Goal: Task Accomplishment & Management: Complete application form

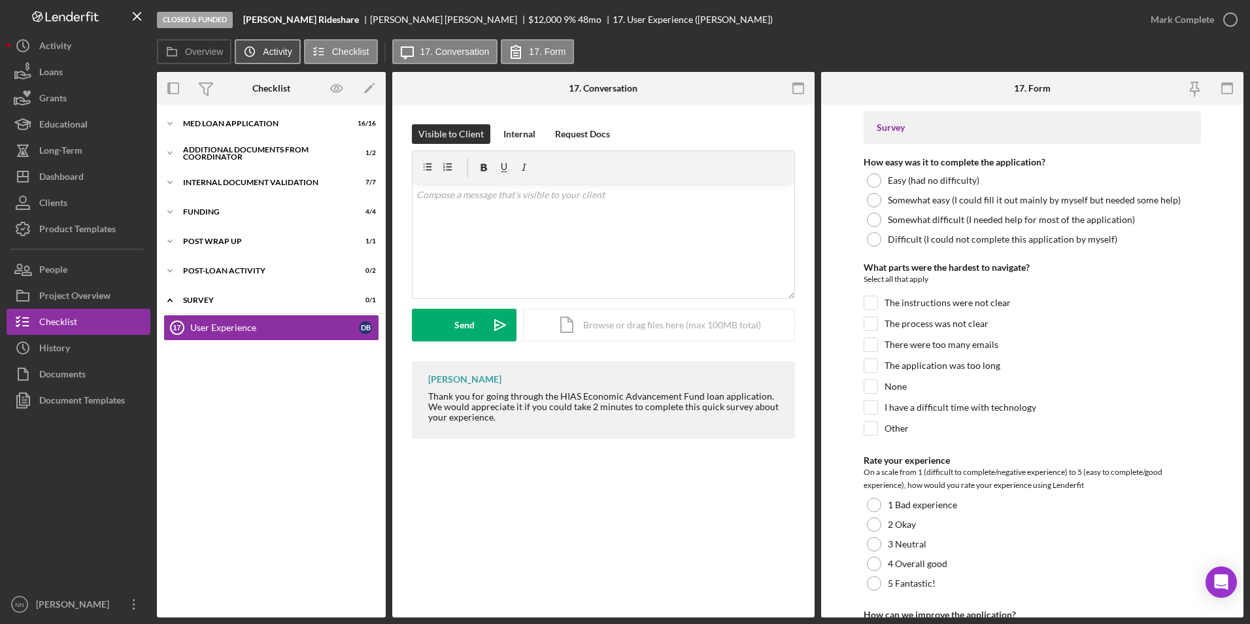
click at [264, 53] on label "Activity" at bounding box center [277, 51] width 29 height 10
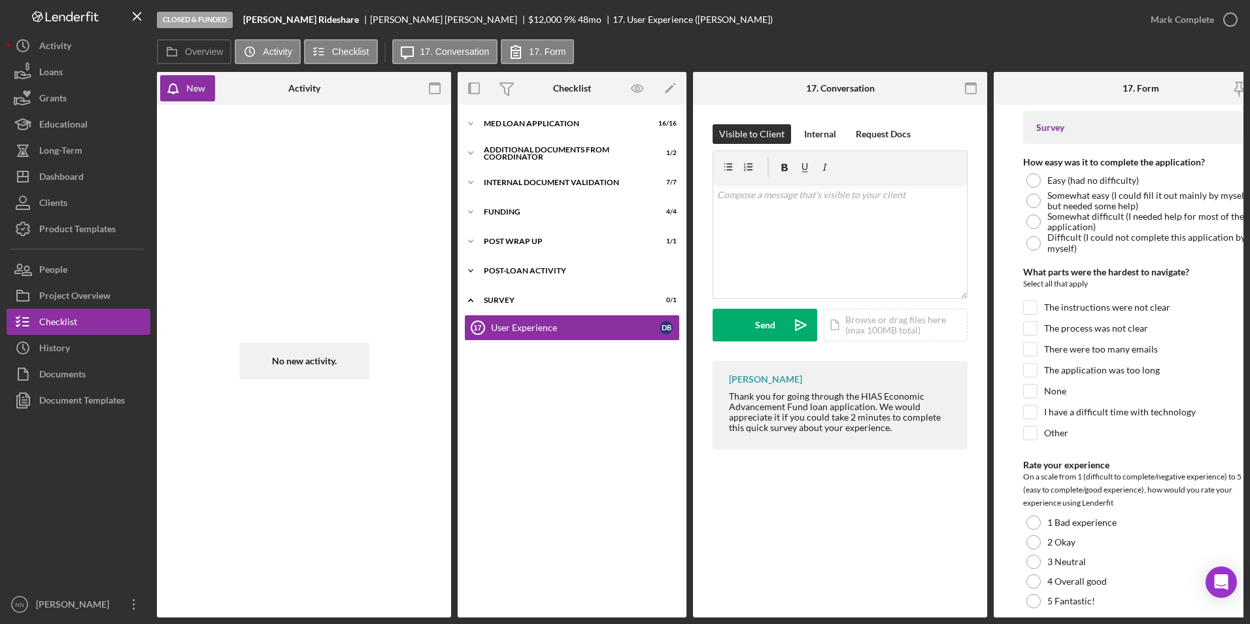
click at [519, 271] on div "Post-Loan Activity" at bounding box center [577, 271] width 186 height 8
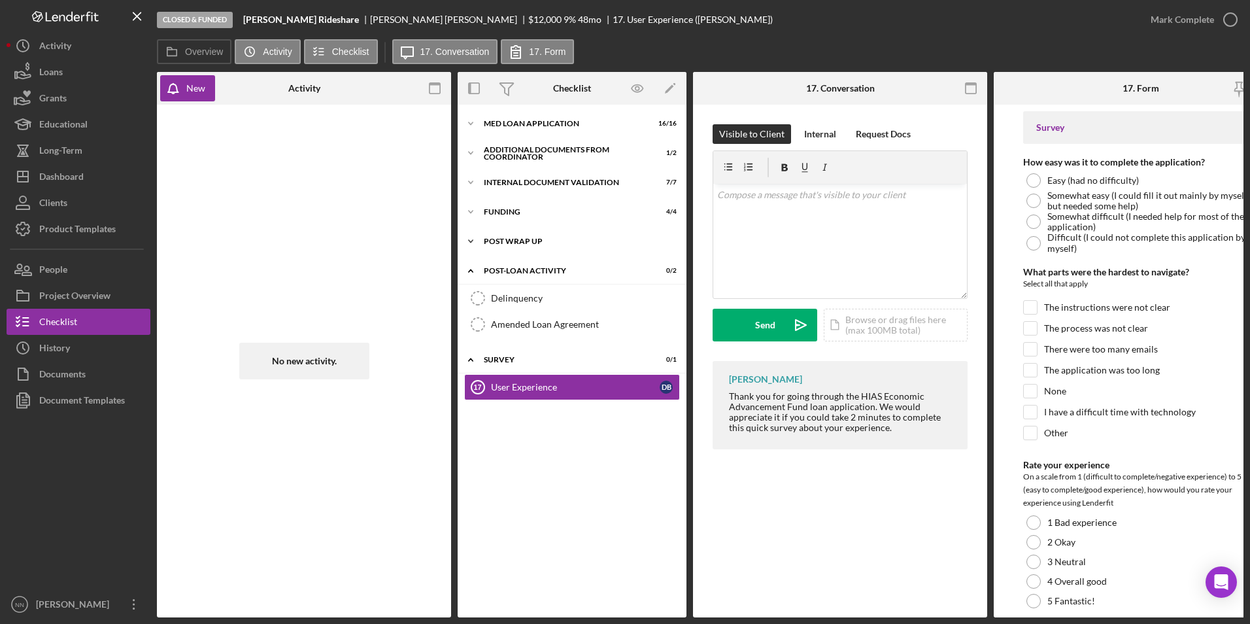
click at [522, 239] on div "Post Wrap Up" at bounding box center [577, 241] width 186 height 8
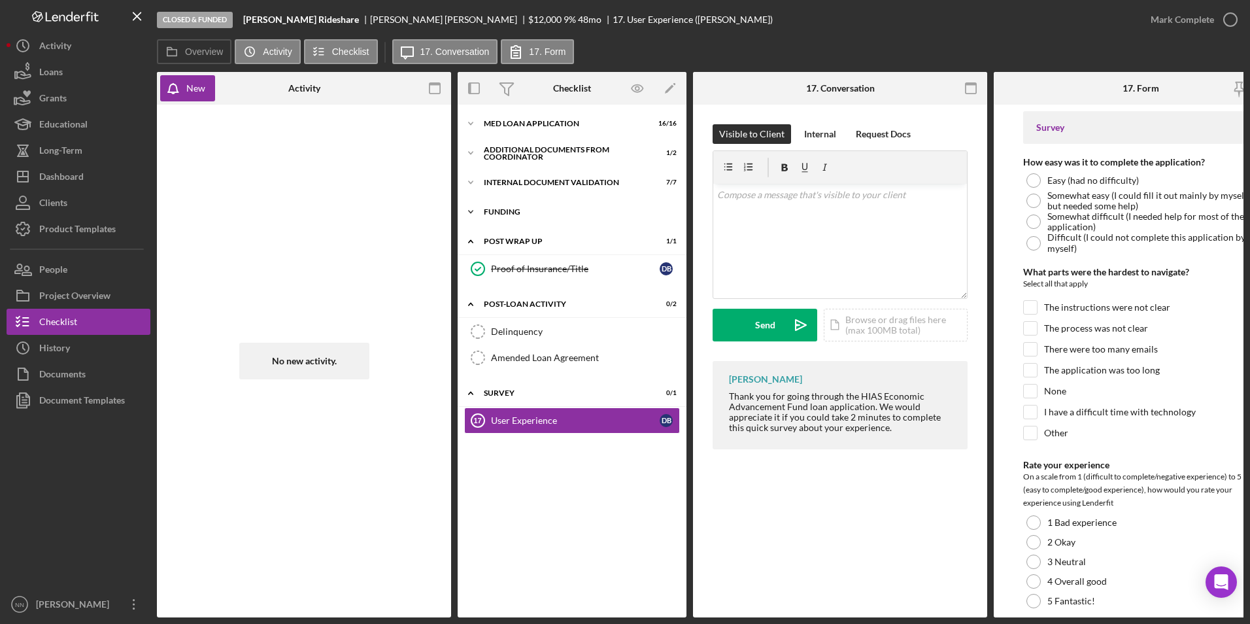
click at [523, 213] on div "Funding" at bounding box center [577, 212] width 186 height 8
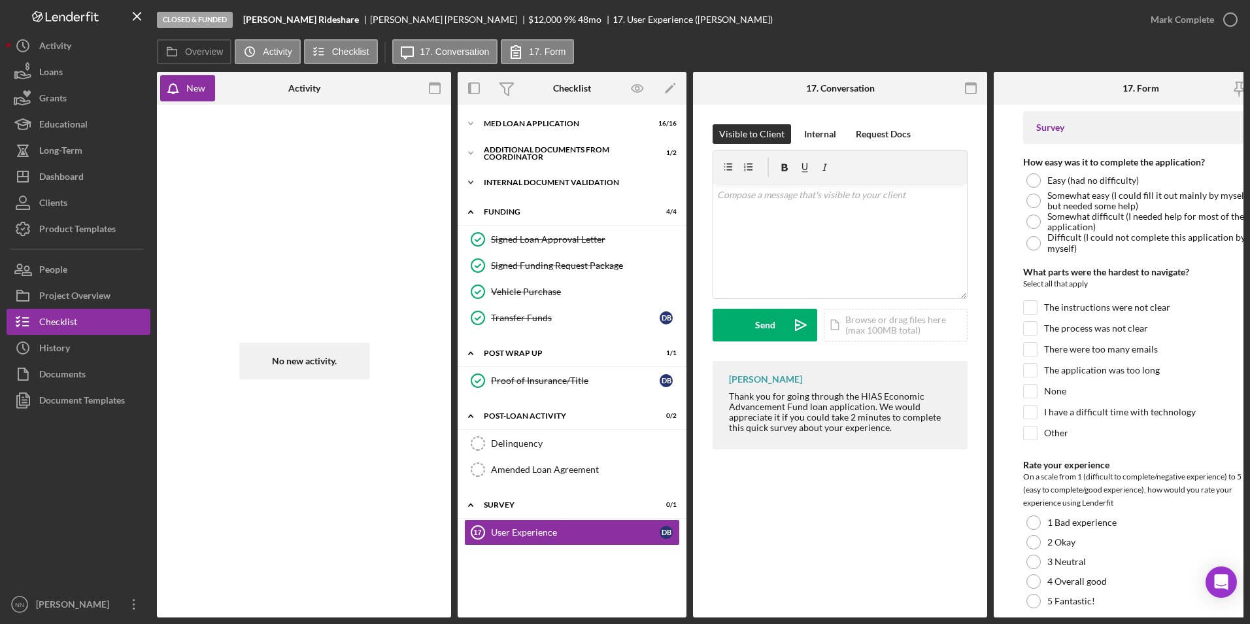
click at [525, 190] on div "Icon/Expander Internal Document Validation 7 / 7" at bounding box center [572, 182] width 229 height 26
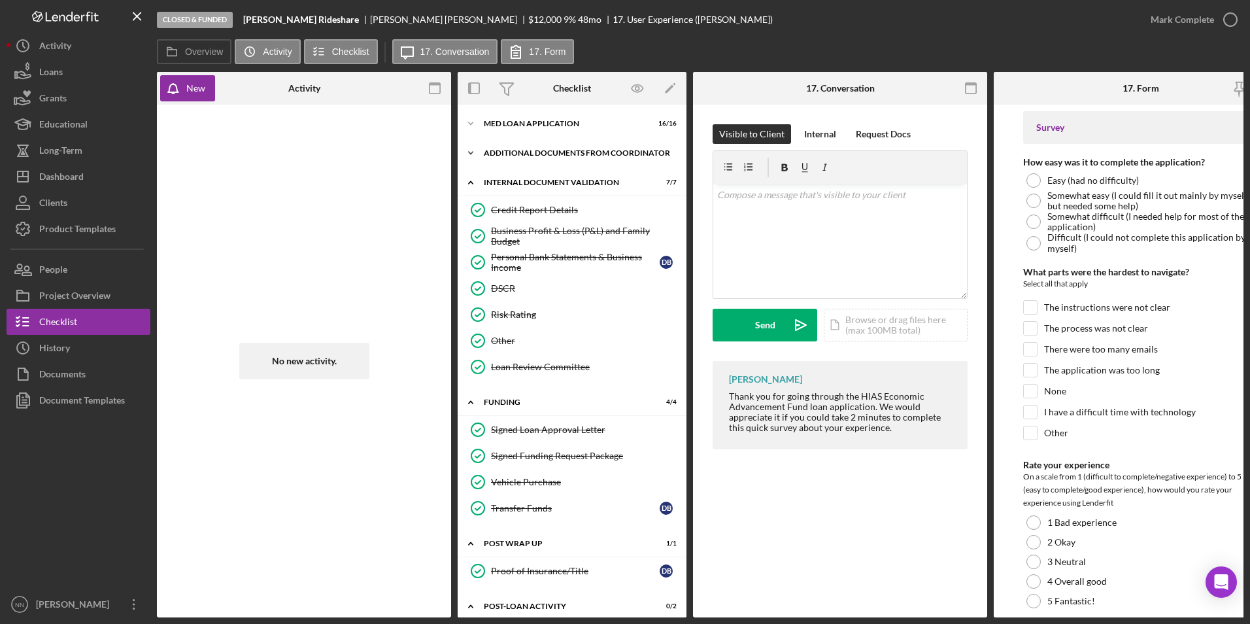
click at [528, 151] on div "Additional Documents from Coordinator" at bounding box center [577, 153] width 186 height 8
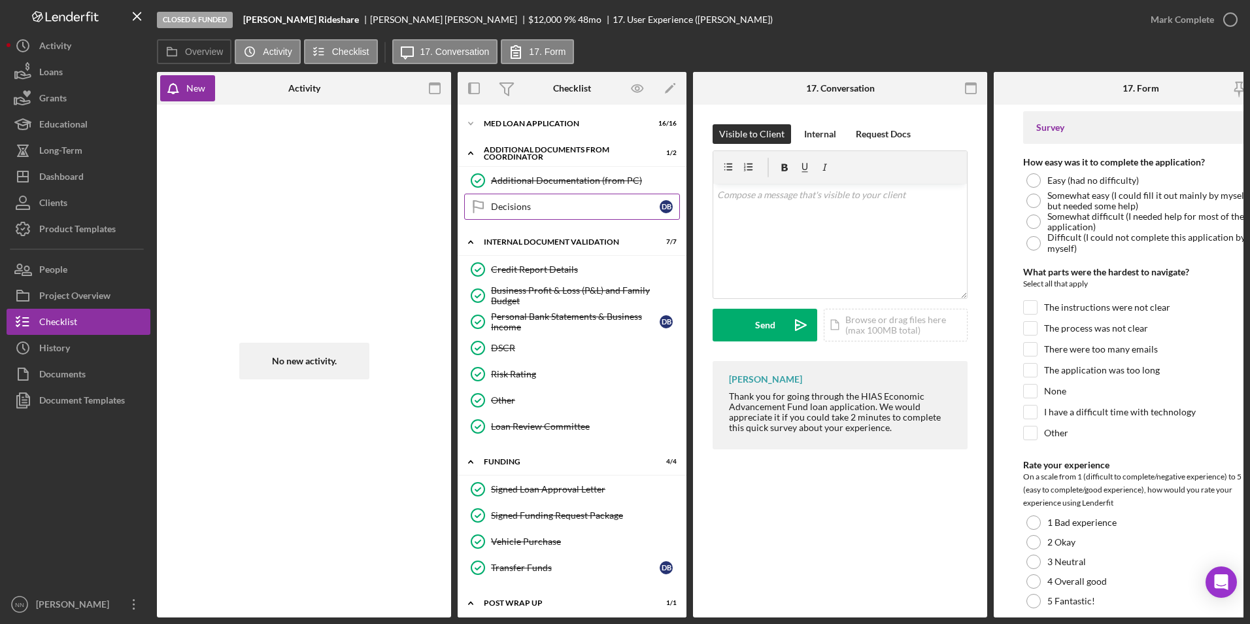
click at [571, 209] on div "Decisions" at bounding box center [575, 206] width 169 height 10
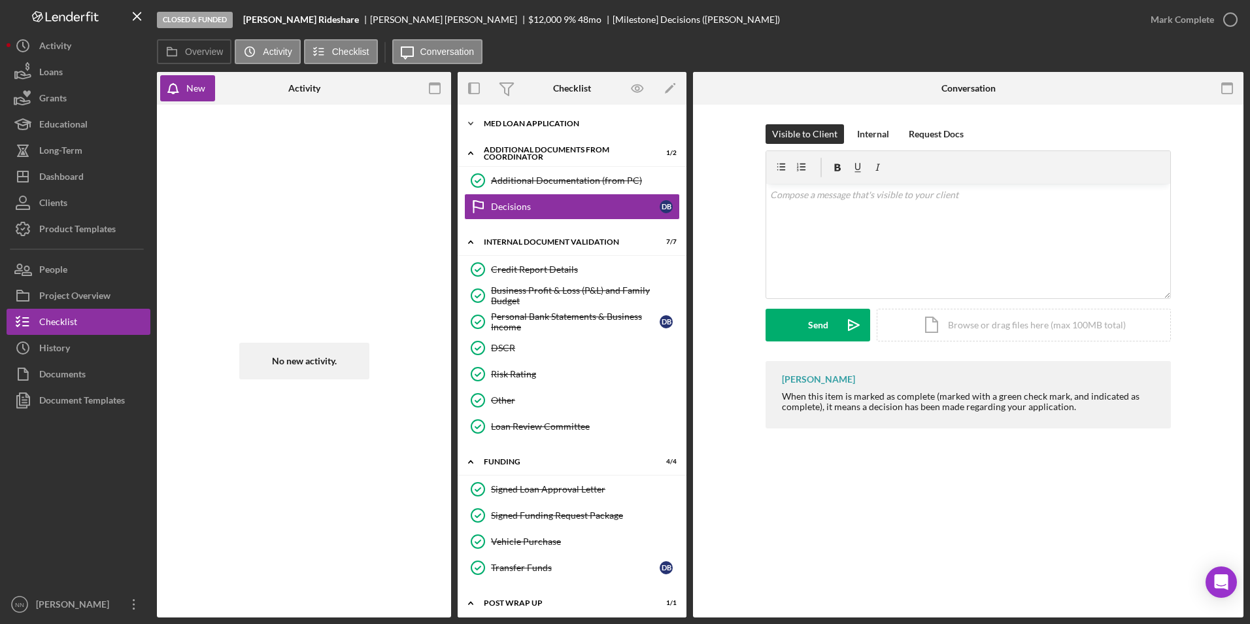
click at [579, 118] on div "Icon/Expander MED Loan Application 16 / 16" at bounding box center [572, 124] width 229 height 26
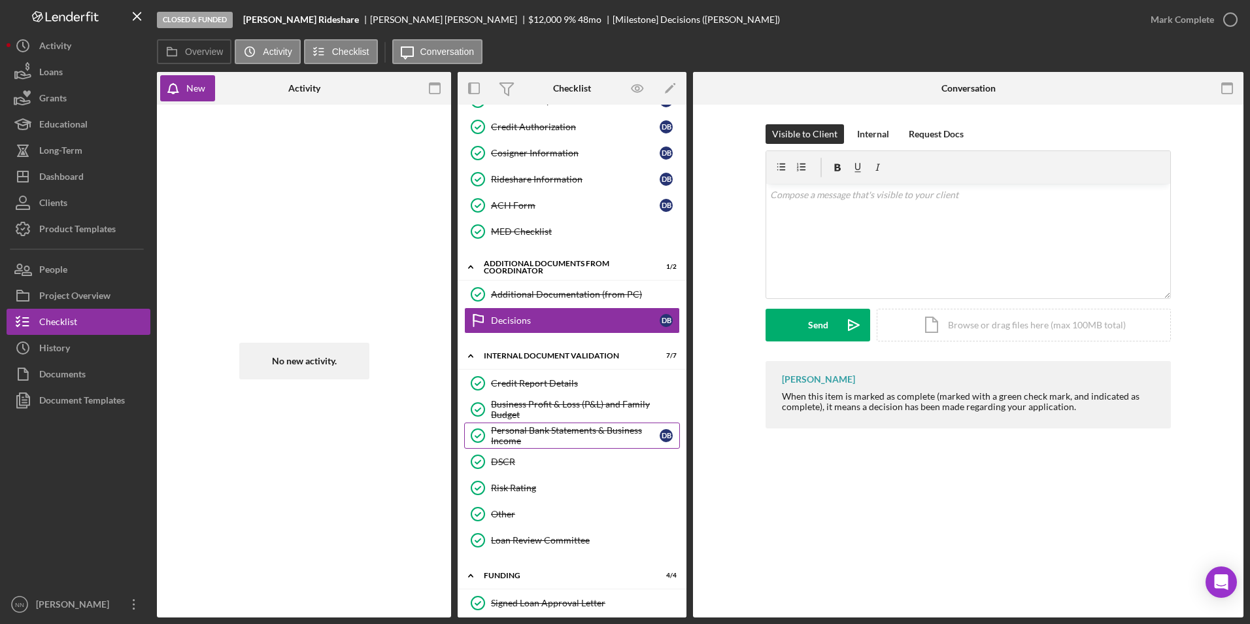
scroll to position [327, 0]
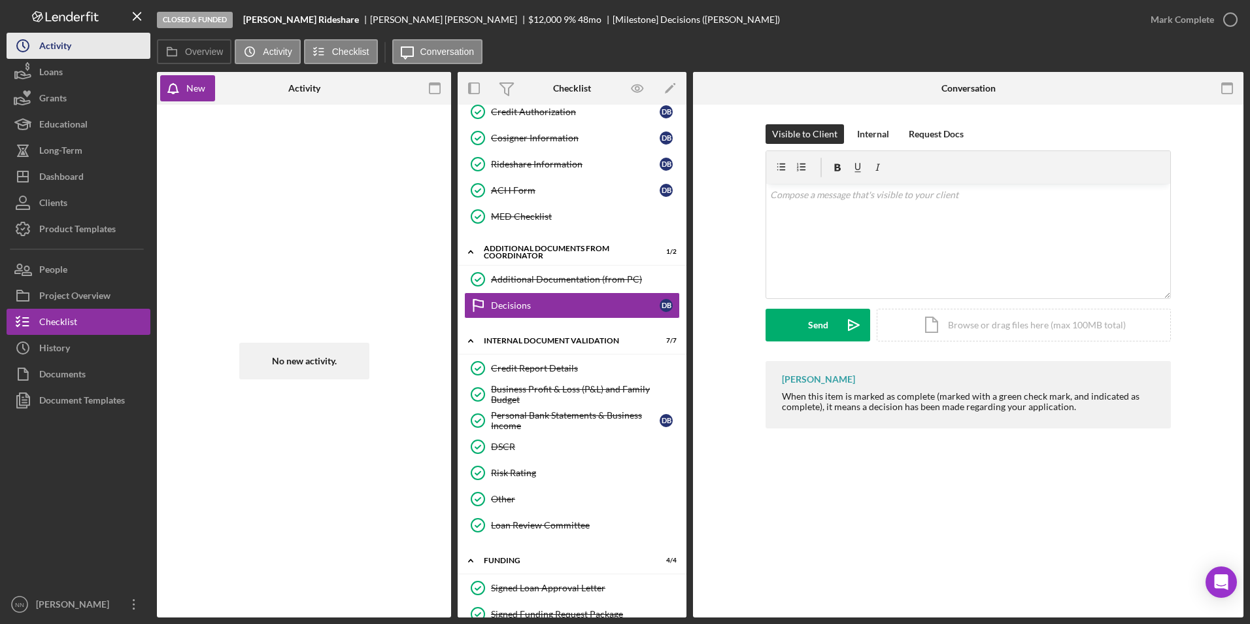
click at [92, 48] on button "Icon/History Activity" at bounding box center [79, 46] width 144 height 26
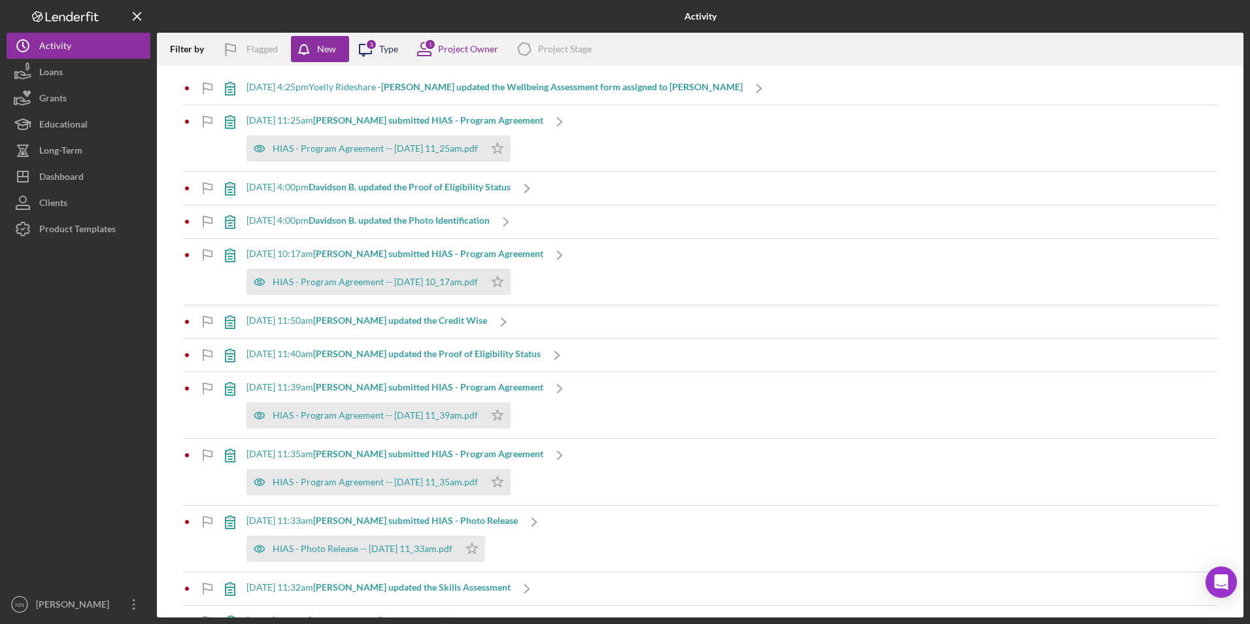
click at [371, 54] on icon at bounding box center [366, 50] width 12 height 12
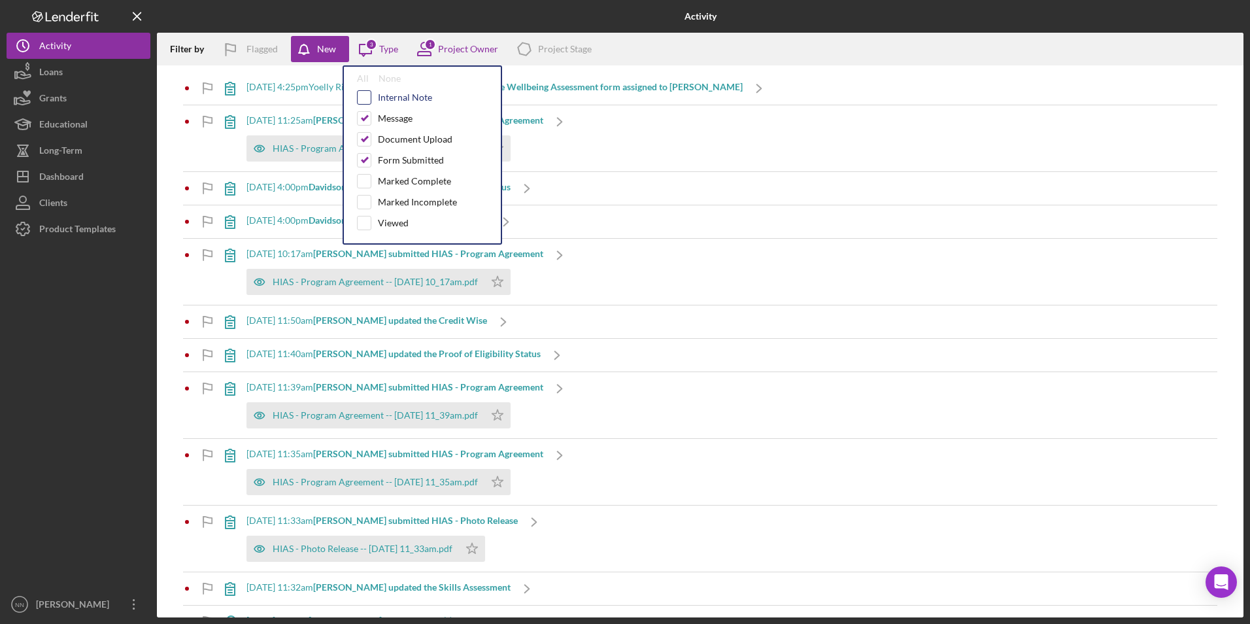
click at [368, 95] on input "checkbox" at bounding box center [364, 97] width 13 height 13
checkbox input "true"
click at [466, 44] on div "Project Owner" at bounding box center [468, 49] width 60 height 10
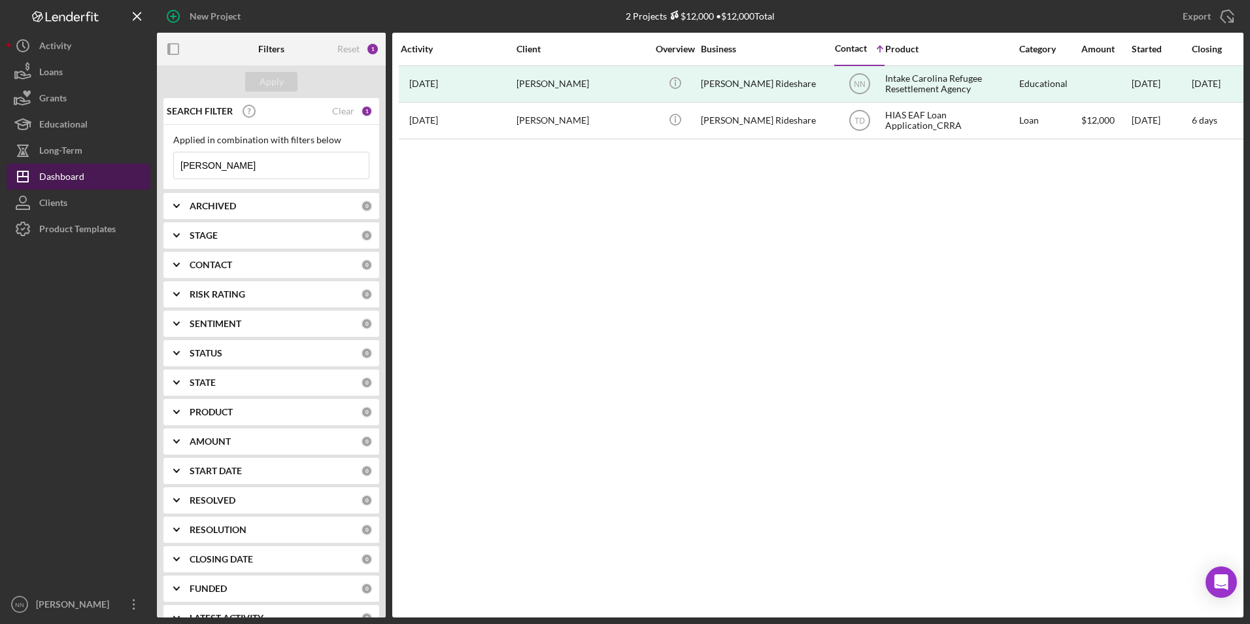
drag, startPoint x: 234, startPoint y: 164, endPoint x: 126, endPoint y: 168, distance: 108.6
click at [126, 168] on div "New Project 2 Projects $12,000 • $12,000 Total [PERSON_NAME] Export Icon/Export…" at bounding box center [625, 308] width 1237 height 617
click at [336, 116] on div "Clear" at bounding box center [343, 111] width 22 height 10
click at [61, 177] on div "Dashboard" at bounding box center [61, 178] width 45 height 29
click at [279, 166] on input at bounding box center [271, 165] width 195 height 26
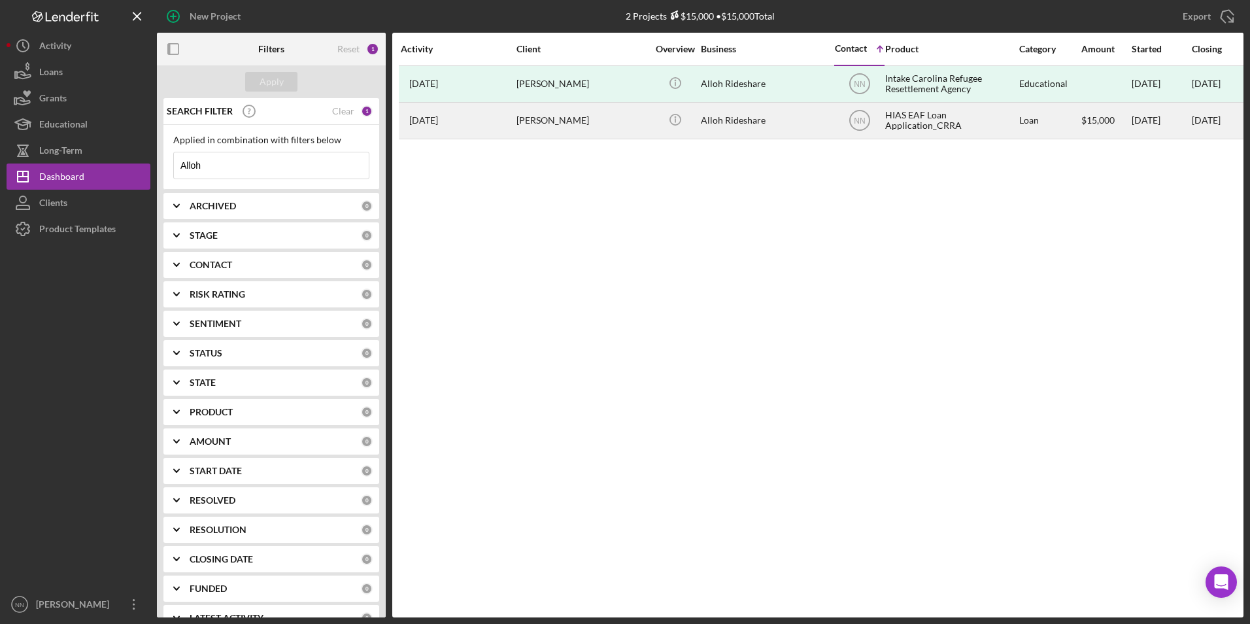
type input "Alloh"
click at [629, 126] on div "[PERSON_NAME]" at bounding box center [582, 120] width 131 height 35
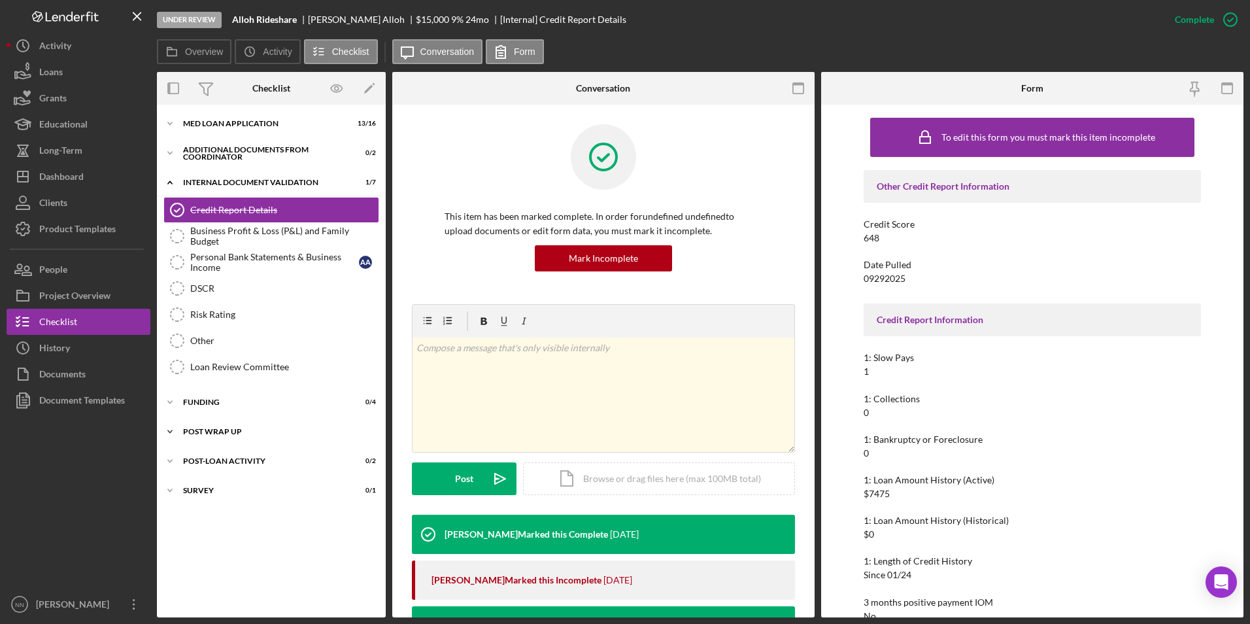
click at [186, 433] on div "Post Wrap Up" at bounding box center [276, 432] width 186 height 8
click at [226, 494] on div "Post-Loan Activity" at bounding box center [276, 495] width 186 height 8
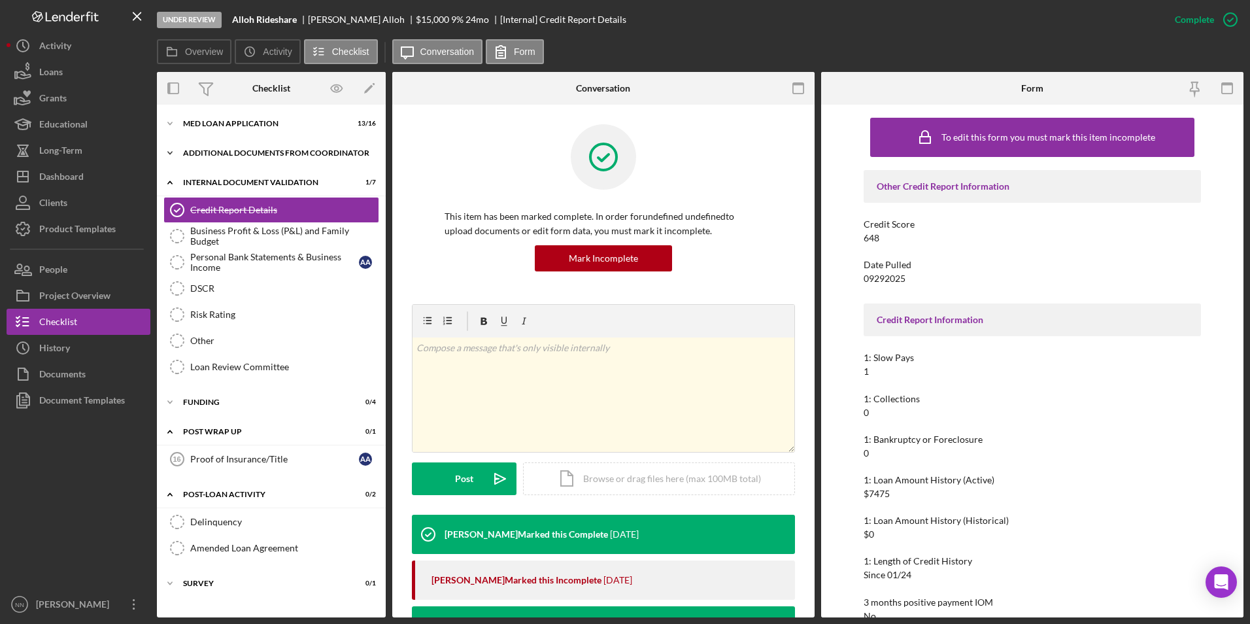
click at [233, 164] on div "Icon/Expander Additional Documents from Coordinator 0 / 2" at bounding box center [271, 153] width 229 height 26
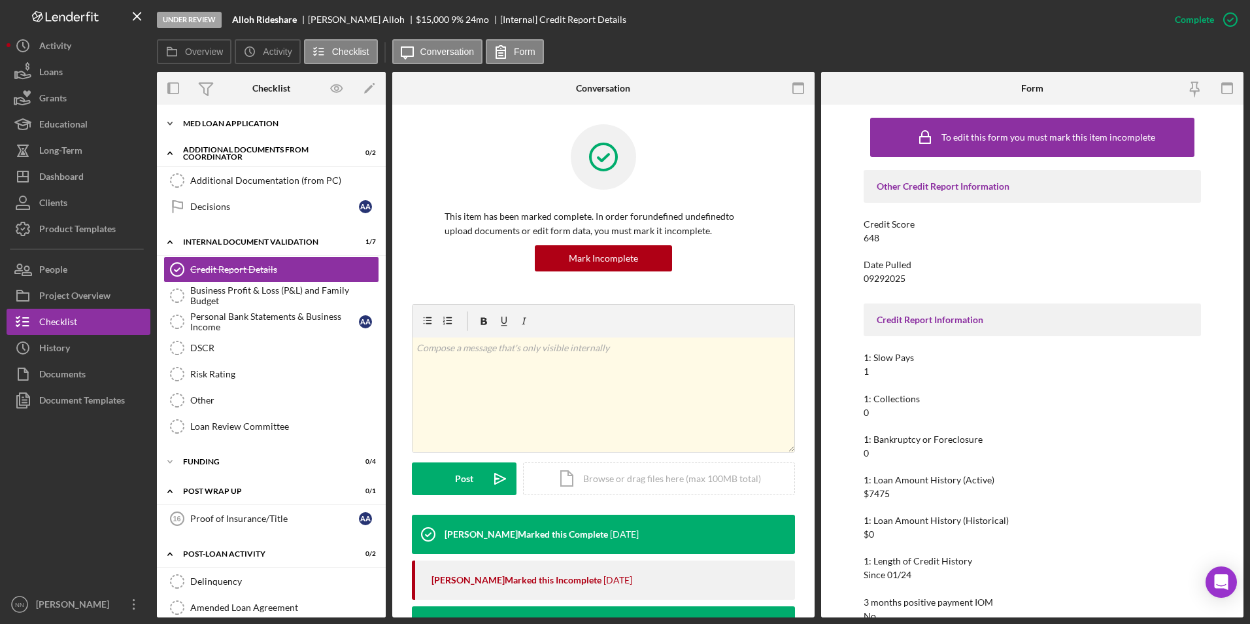
click at [233, 126] on div "MED Loan Application" at bounding box center [276, 124] width 186 height 8
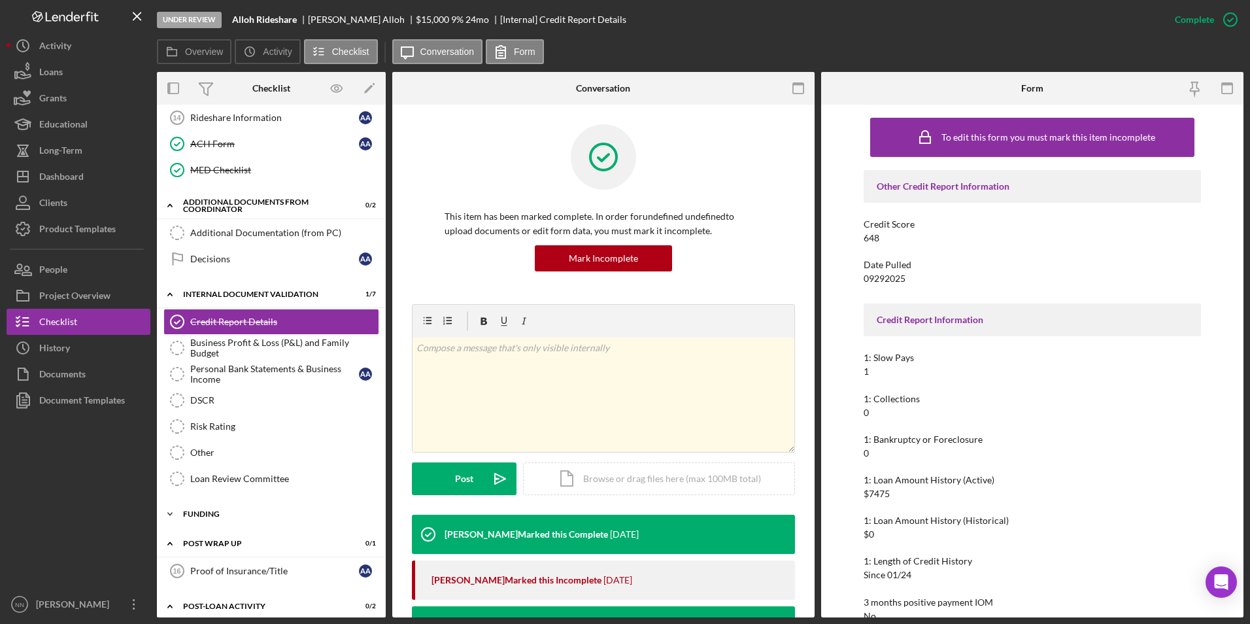
scroll to position [392, 0]
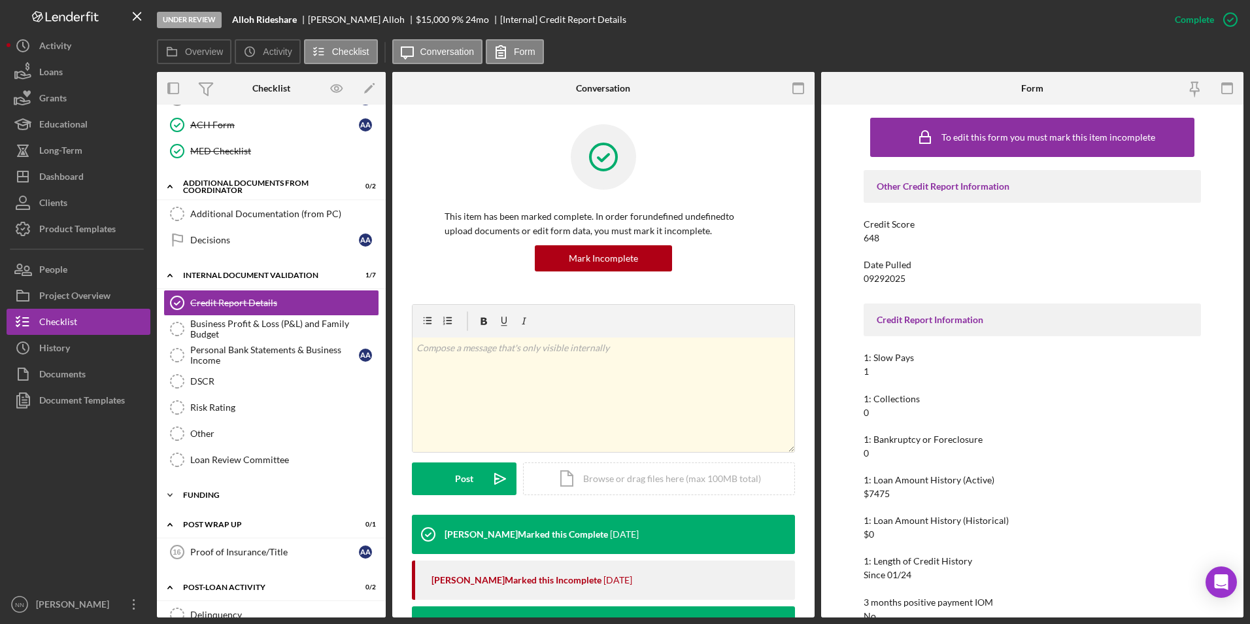
click at [242, 496] on div "Funding" at bounding box center [276, 495] width 186 height 8
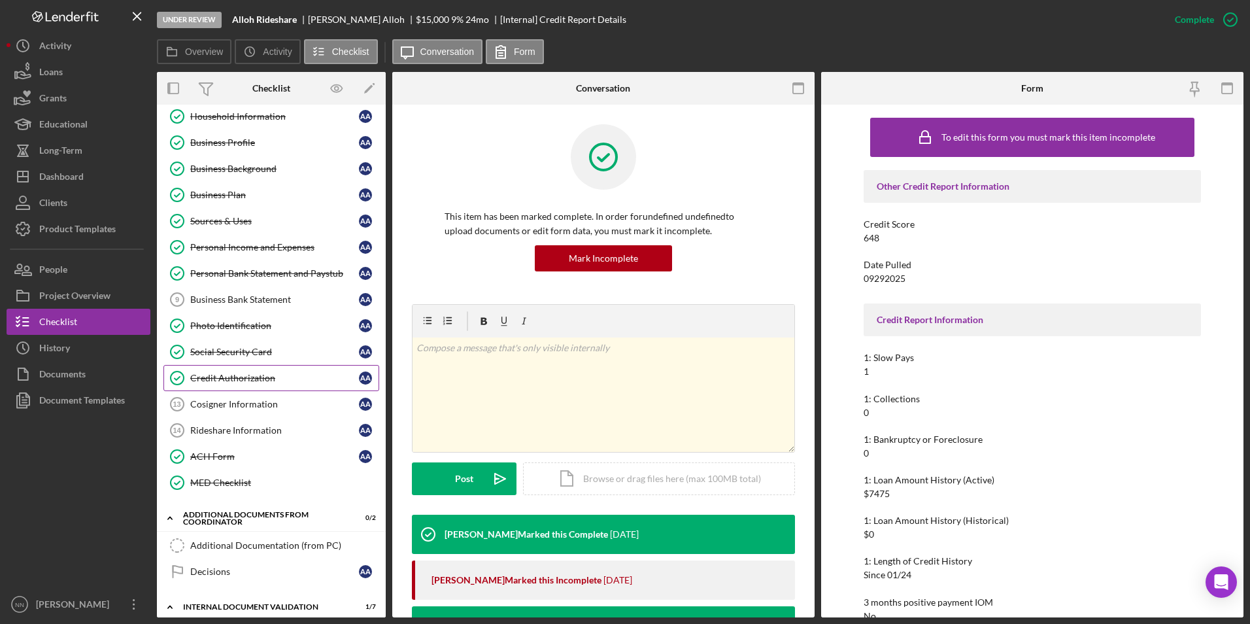
scroll to position [196, 0]
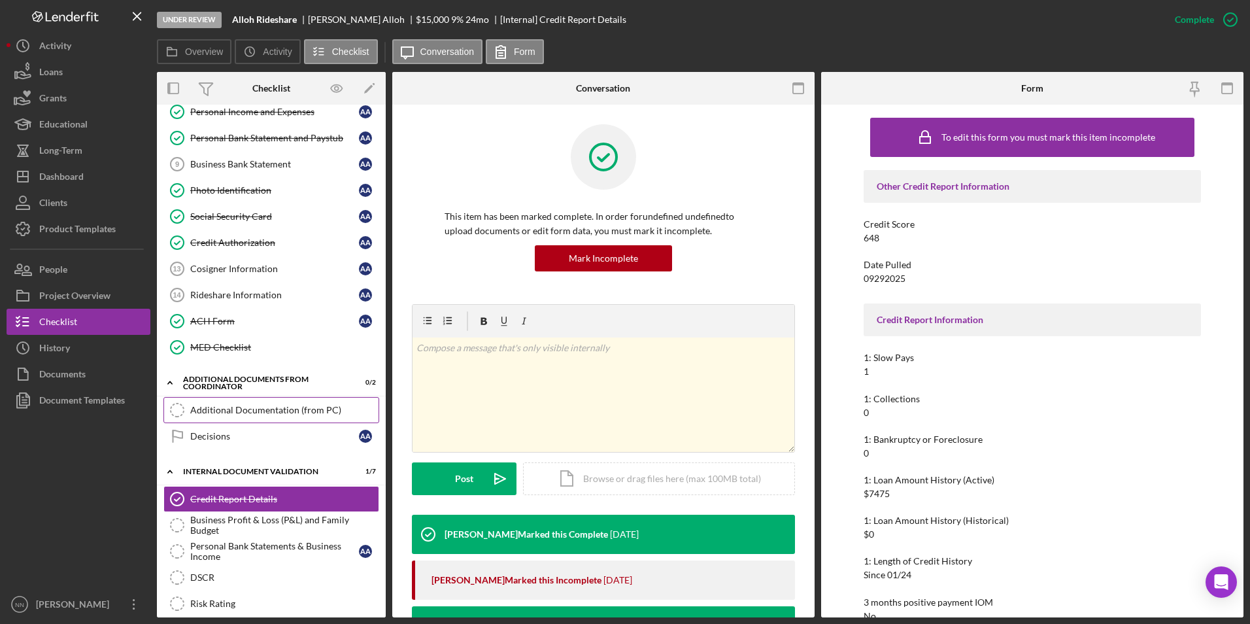
click at [263, 411] on div "Additional Documentation (from PC)" at bounding box center [284, 410] width 188 height 10
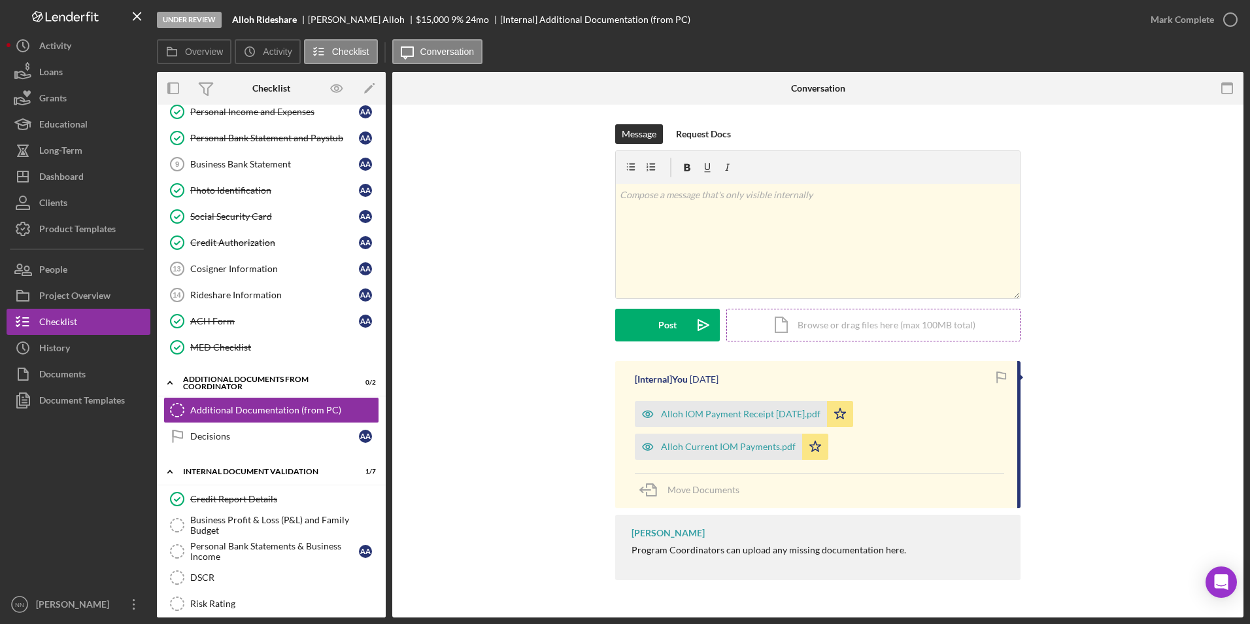
click at [852, 322] on div "Icon/Document Browse or drag files here (max 100MB total) Tap to choose files o…" at bounding box center [874, 325] width 294 height 33
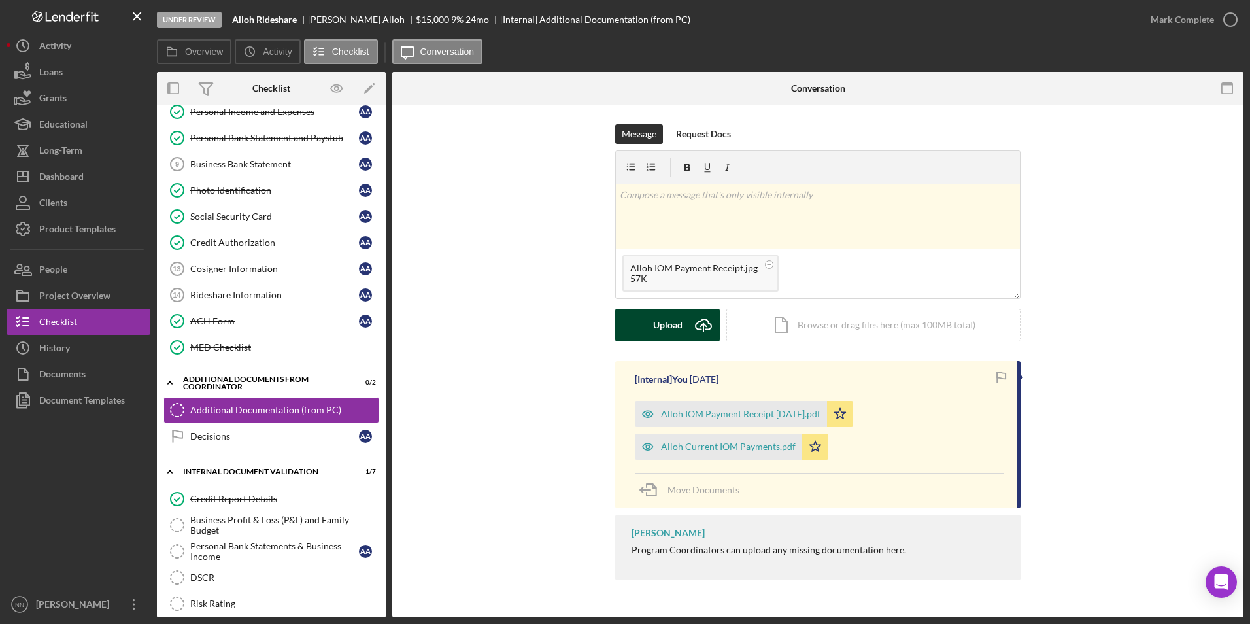
click at [661, 329] on div "Upload" at bounding box center [667, 325] width 29 height 33
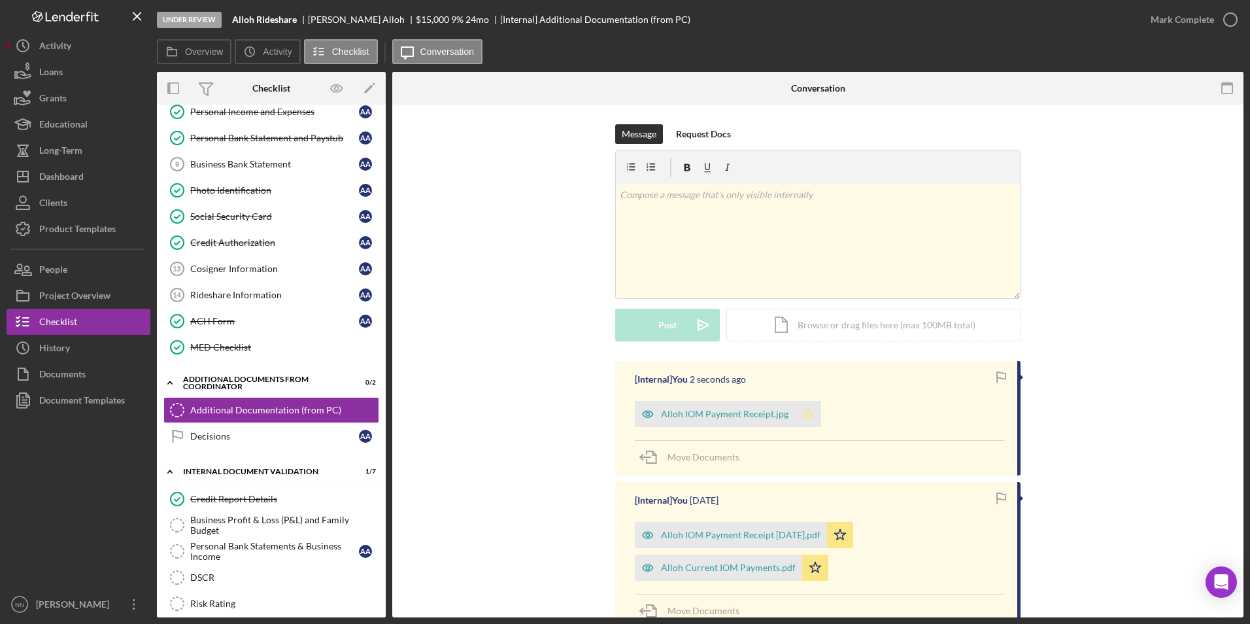
click at [809, 410] on icon "Icon/Star" at bounding box center [808, 414] width 26 height 26
